Goal: Find specific page/section: Find specific page/section

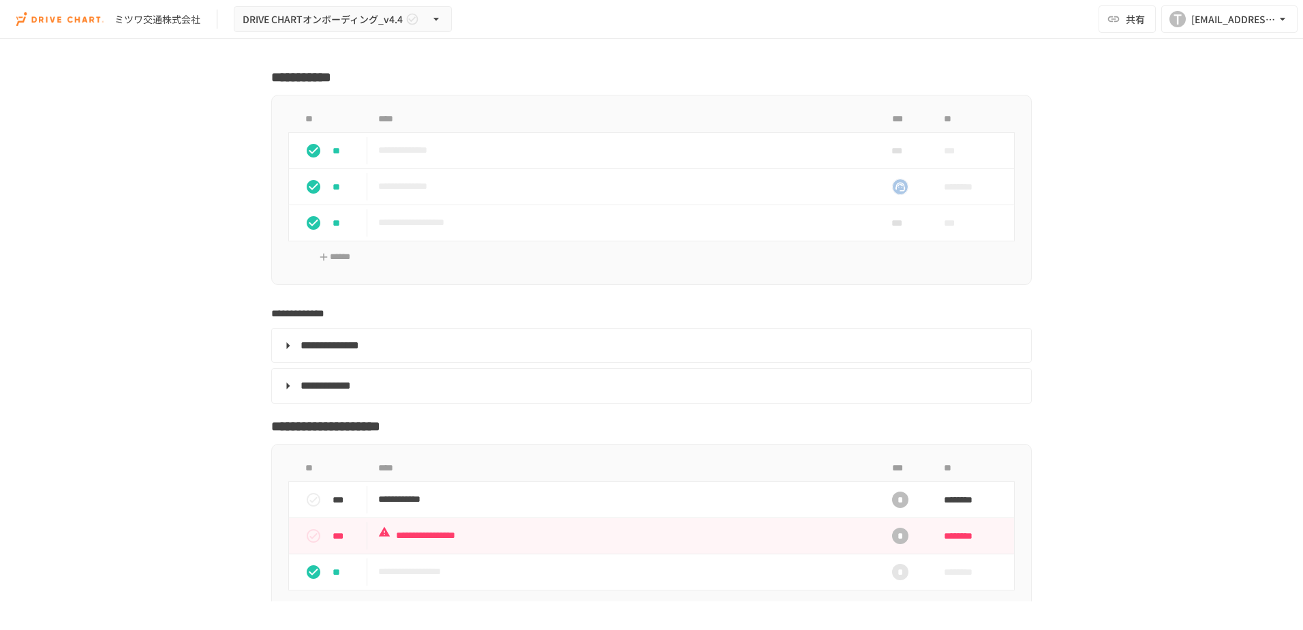
scroll to position [2725, 0]
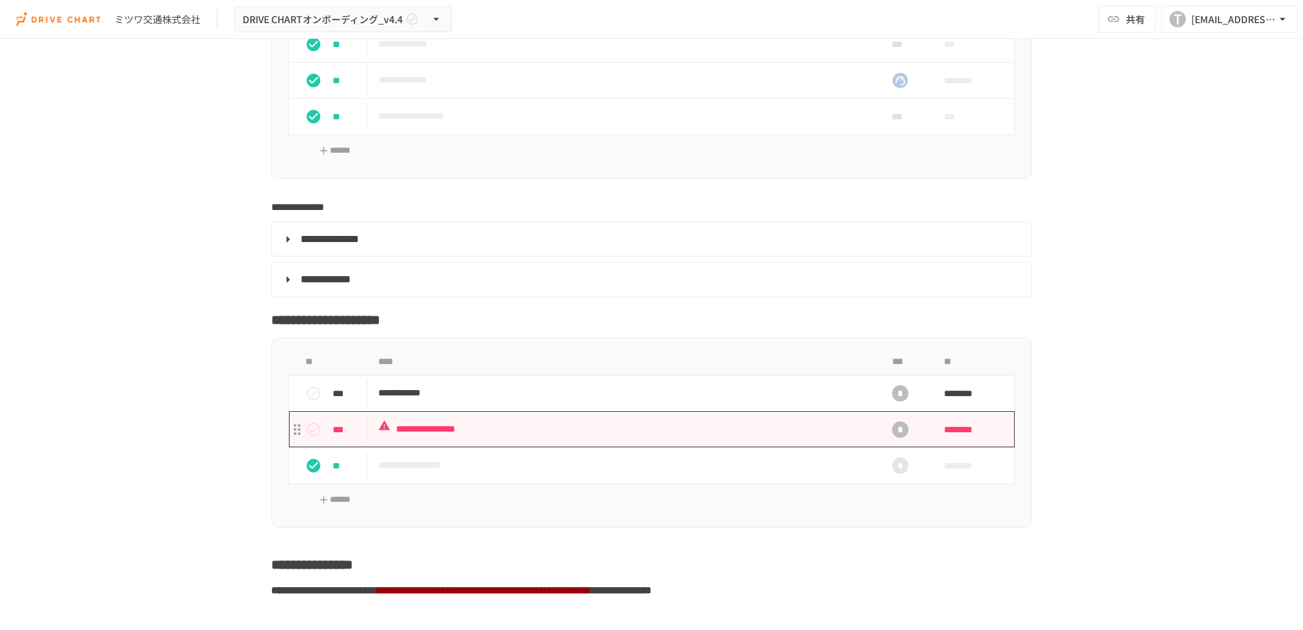
click at [458, 433] on p "**********" at bounding box center [622, 428] width 489 height 17
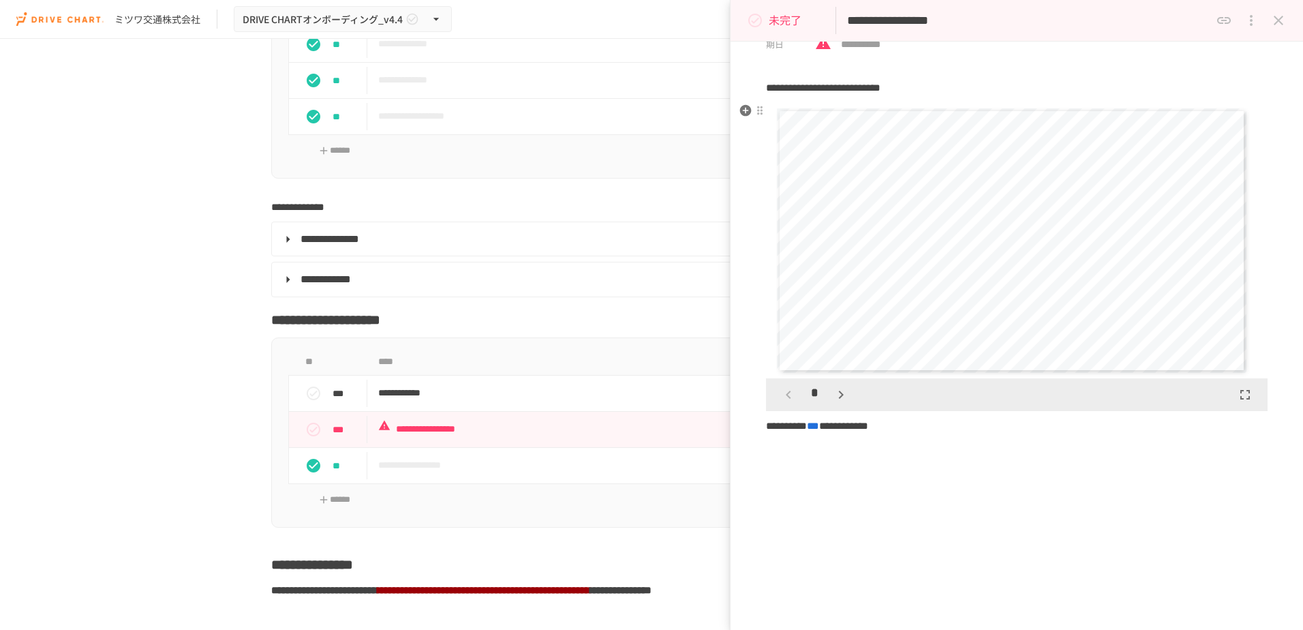
scroll to position [129, 0]
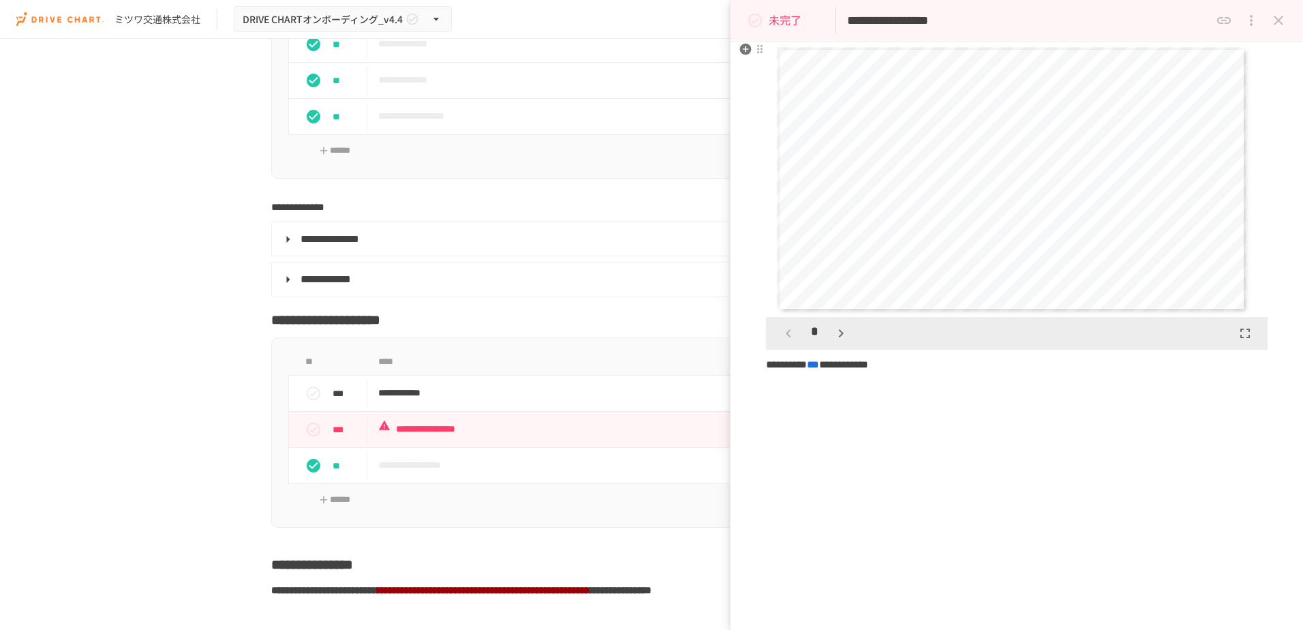
click at [834, 337] on icon "button" at bounding box center [841, 333] width 16 height 16
click at [834, 337] on div "*" at bounding box center [815, 333] width 76 height 23
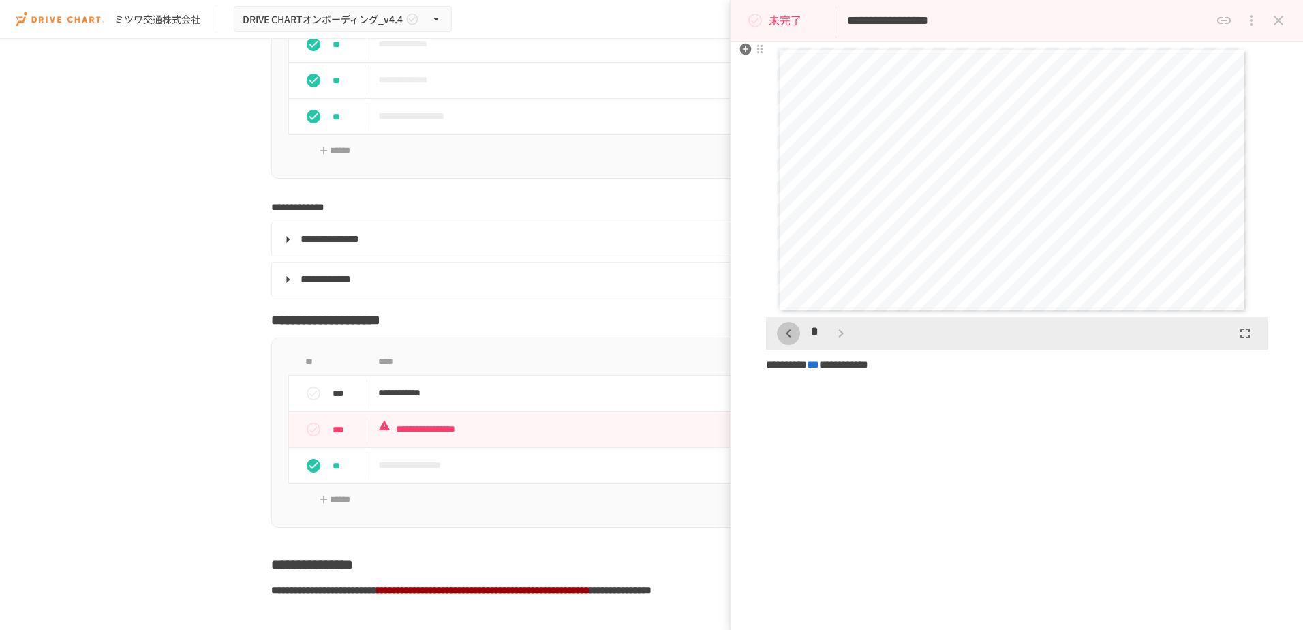
click at [787, 331] on icon "button" at bounding box center [788, 333] width 16 height 16
click at [784, 331] on icon "button" at bounding box center [788, 333] width 16 height 16
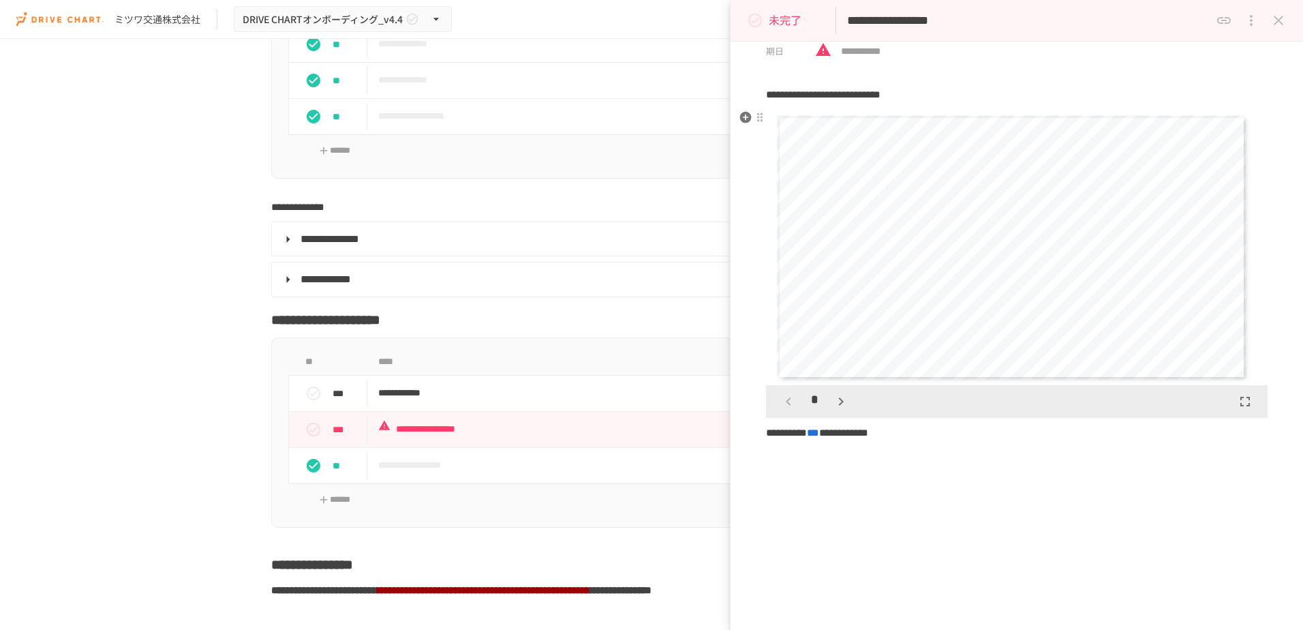
scroll to position [0, 0]
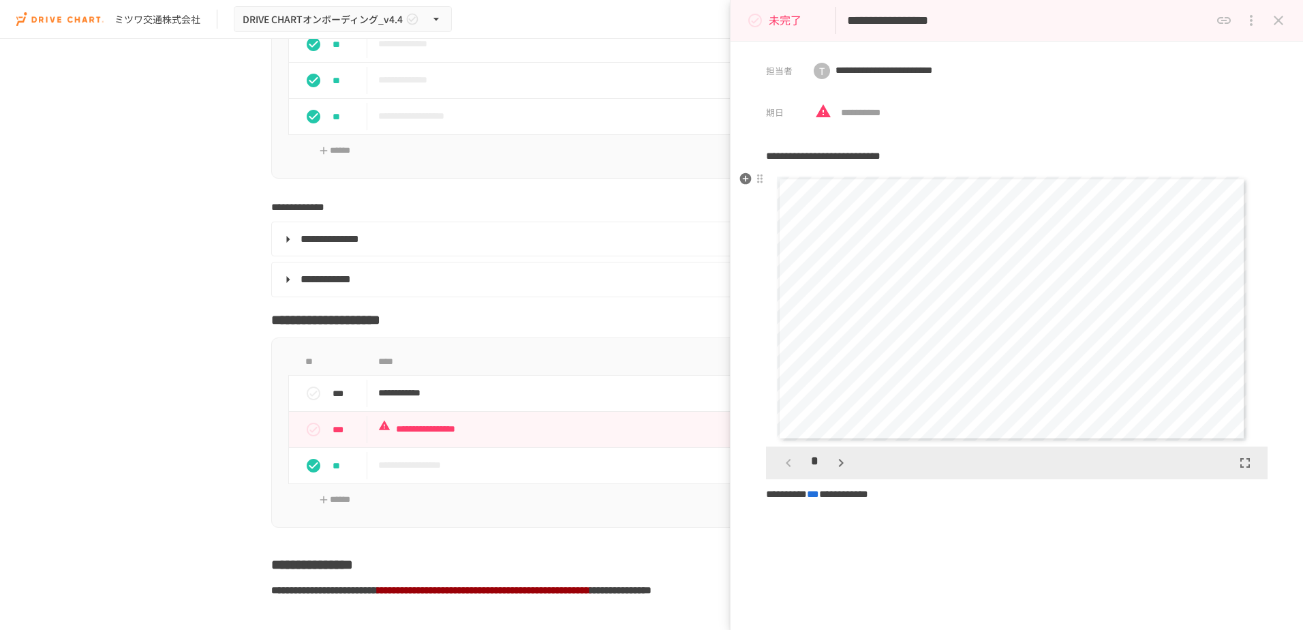
click at [844, 468] on icon "button" at bounding box center [841, 462] width 16 height 16
click at [781, 461] on icon "button" at bounding box center [788, 462] width 16 height 16
click at [819, 498] on span "***" at bounding box center [813, 494] width 12 height 10
